Goal: Task Accomplishment & Management: Use online tool/utility

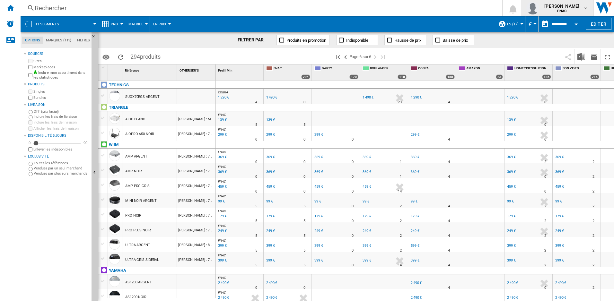
drag, startPoint x: 0, startPoint y: 0, endPoint x: 563, endPoint y: 6, distance: 563.1
click at [563, 6] on span "[PERSON_NAME]" at bounding box center [562, 6] width 35 height 6
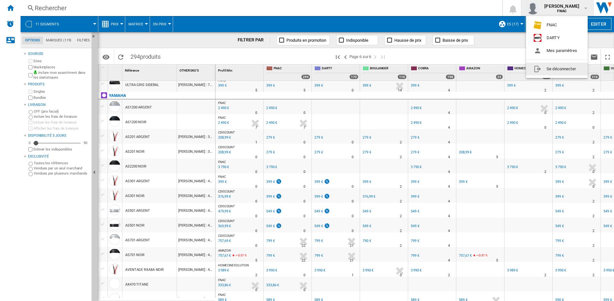
click at [554, 69] on button "Se déconnecter" at bounding box center [557, 69] width 62 height 13
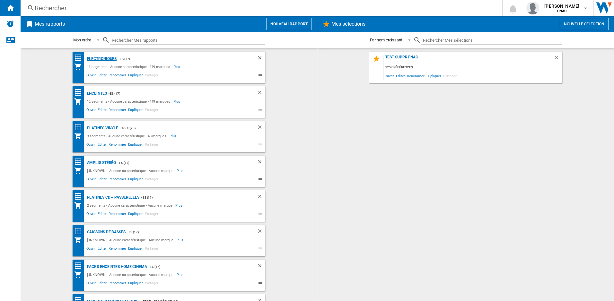
click at [108, 58] on div "Electroniques" at bounding box center [100, 59] width 31 height 8
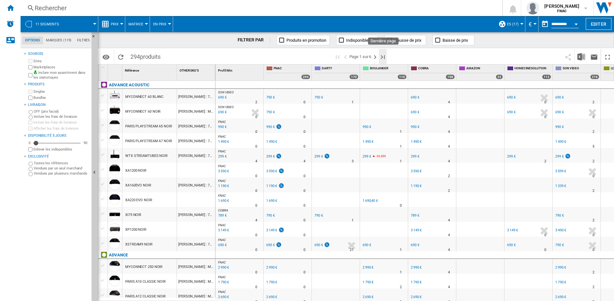
click at [383, 58] on ng-md-icon "Dernière page" at bounding box center [383, 57] width 8 height 8
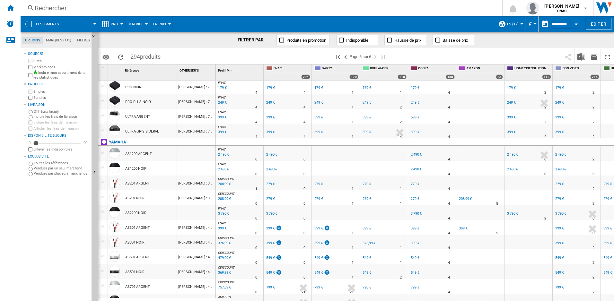
scroll to position [161, 0]
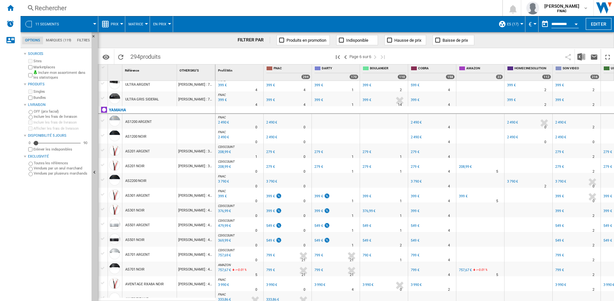
click at [228, 152] on div "208,99 €" at bounding box center [224, 152] width 14 height 6
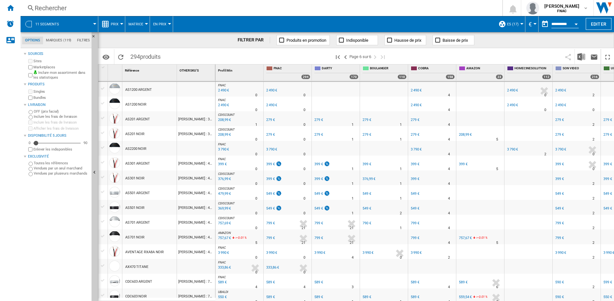
click at [223, 237] on div "757,67 €" at bounding box center [224, 238] width 14 height 6
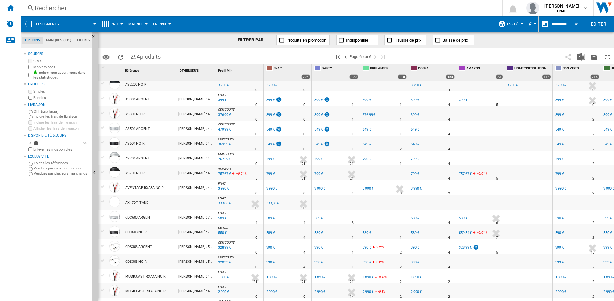
click at [467, 249] on div "328,99 €" at bounding box center [465, 248] width 13 height 4
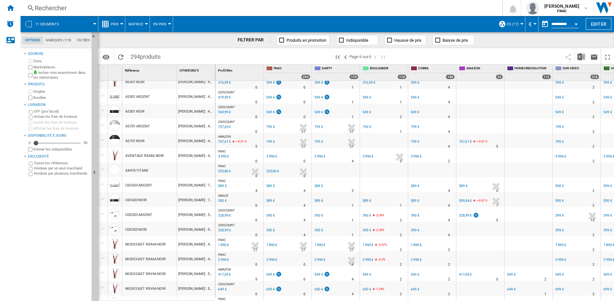
scroll to position [321, 0]
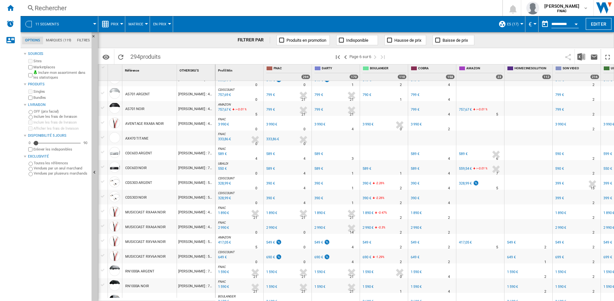
click at [366, 242] on div "549 €" at bounding box center [367, 243] width 9 height 4
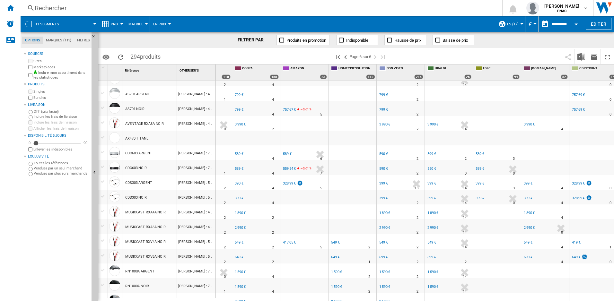
scroll to position [0, 176]
click at [575, 243] on div "419 €" at bounding box center [576, 243] width 9 height 4
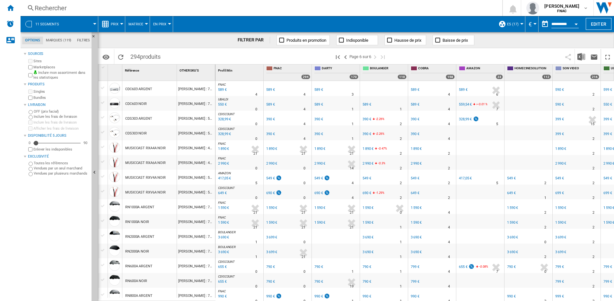
scroll to position [450, 0]
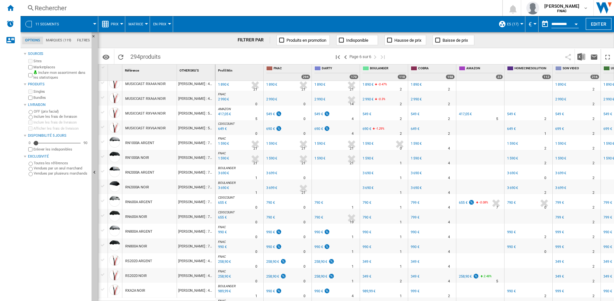
click at [222, 217] on div "655 €" at bounding box center [222, 218] width 10 height 6
click at [462, 203] on div "655 €" at bounding box center [463, 203] width 9 height 4
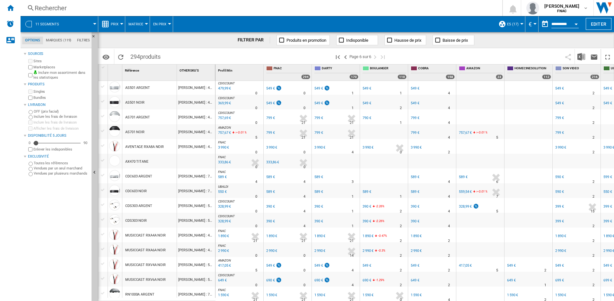
scroll to position [266, 0]
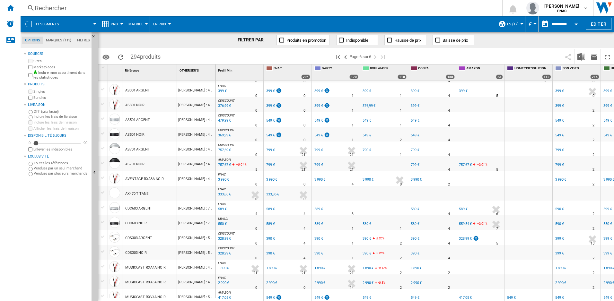
click at [369, 105] on div "376,99 €" at bounding box center [369, 106] width 13 height 4
